Goal: Download file/media

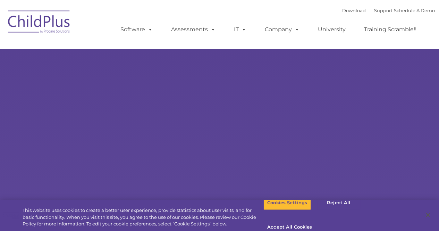
select select "MEDIUM"
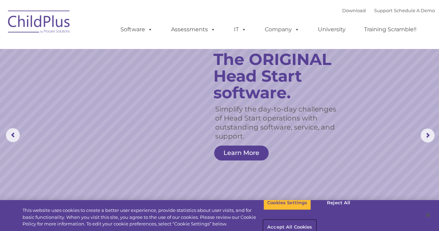
click at [316, 220] on button "Accept All Cookies" at bounding box center [289, 227] width 52 height 15
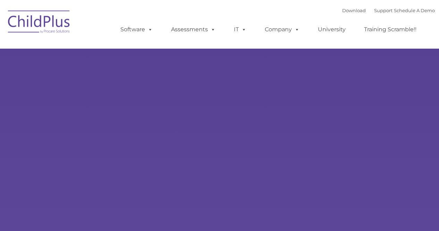
type input ""
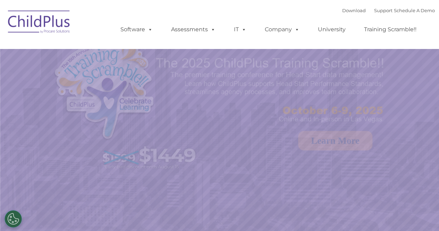
select select "MEDIUM"
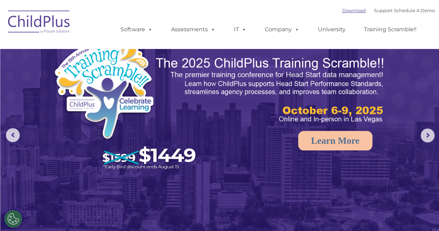
click at [342, 12] on link "Download" at bounding box center [354, 11] width 24 height 6
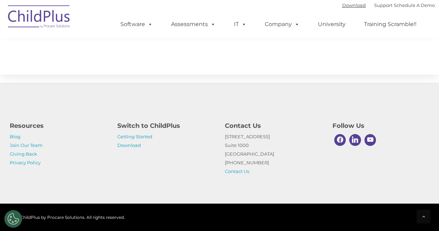
scroll to position [834, 0]
